Goal: Information Seeking & Learning: Find specific fact

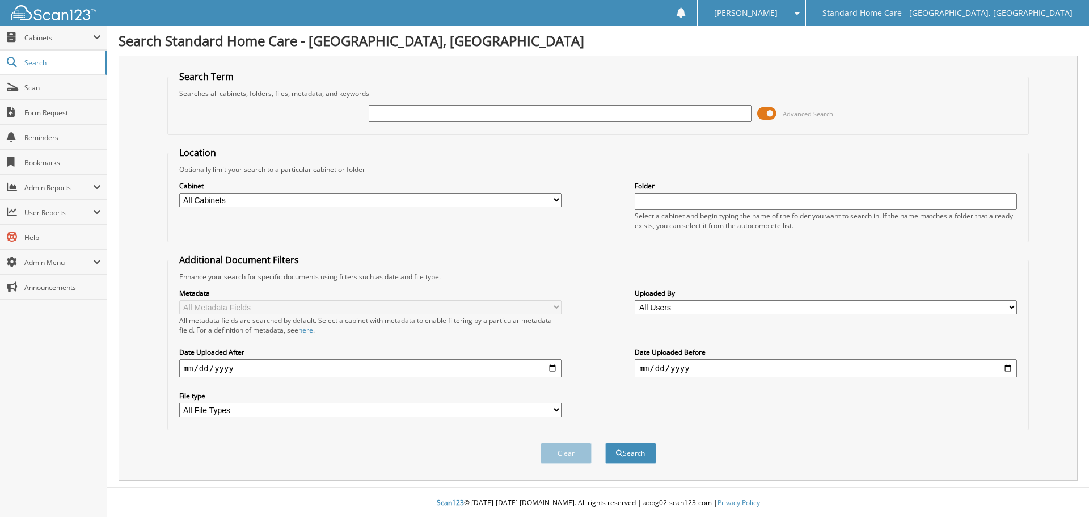
click at [652, 116] on input "text" at bounding box center [560, 113] width 382 height 17
type input "[PERSON_NAME]"
click at [605, 442] on button "Search" at bounding box center [630, 452] width 51 height 21
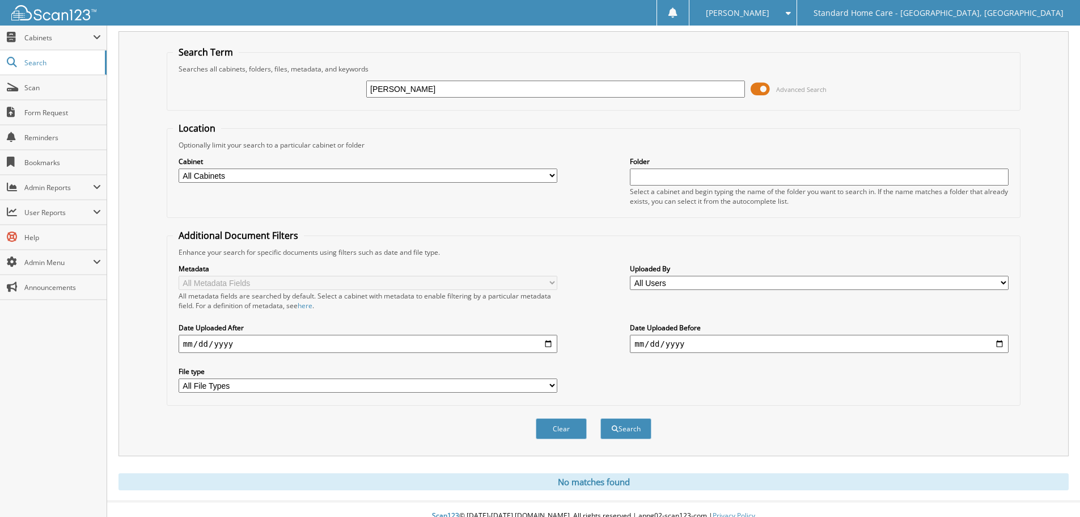
scroll to position [38, 0]
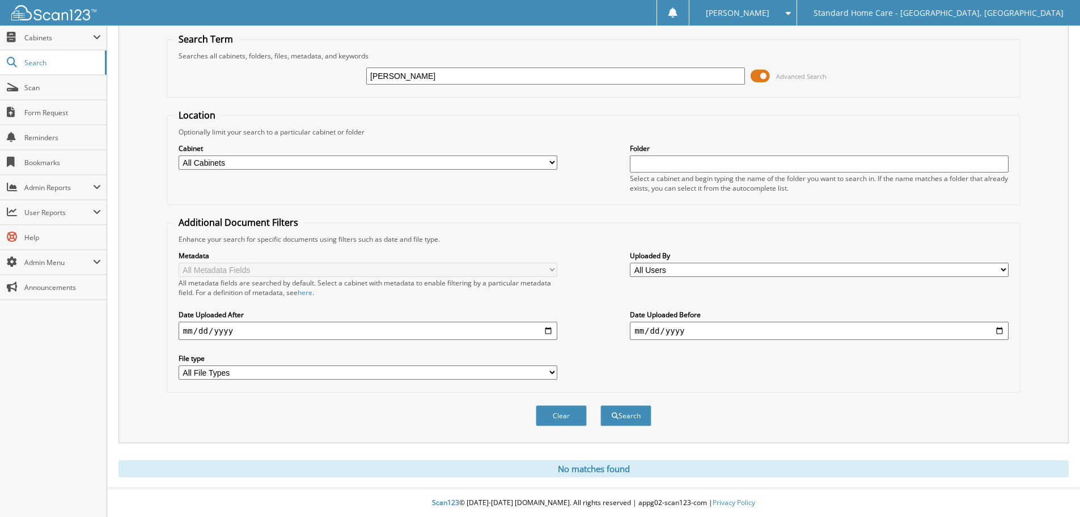
drag, startPoint x: 410, startPoint y: 69, endPoint x: 238, endPoint y: 76, distance: 172.0
click at [238, 76] on div "[PERSON_NAME] Advanced Search" at bounding box center [594, 76] width 842 height 31
type input "[PERSON_NAME]"
click at [601, 405] on button "Search" at bounding box center [626, 415] width 51 height 21
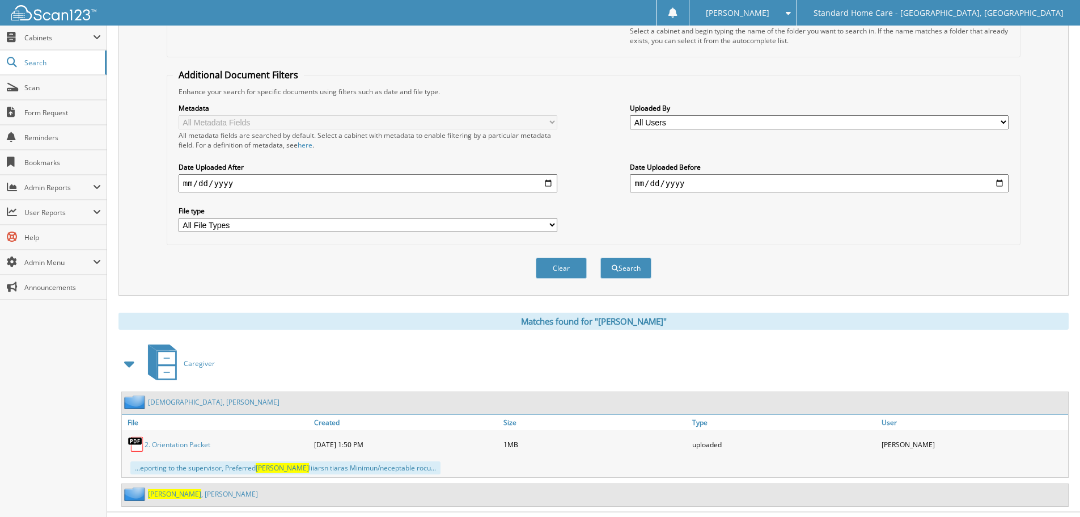
scroll to position [209, 0]
